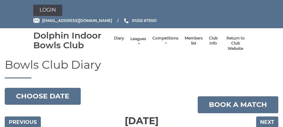
click at [140, 43] on link "Leagues" at bounding box center [139, 41] width 16 height 10
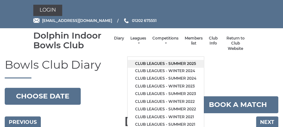
click at [161, 63] on link "Club leagues - Summer 2025" at bounding box center [166, 64] width 76 height 8
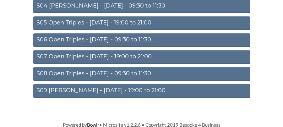
scroll to position [147, 0]
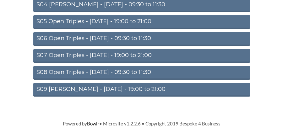
click at [140, 56] on link "S07 Open Triples - Thursday - 19:00 to 21:00" at bounding box center [141, 56] width 217 height 14
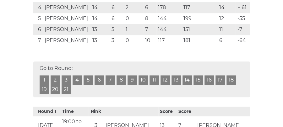
scroll to position [219, 0]
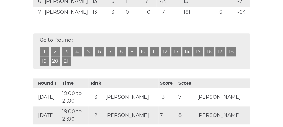
click at [187, 54] on link "14" at bounding box center [187, 51] width 9 height 9
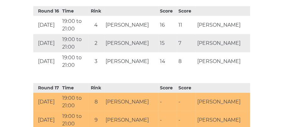
scroll to position [1491, 0]
